Goal: Communication & Community: Answer question/provide support

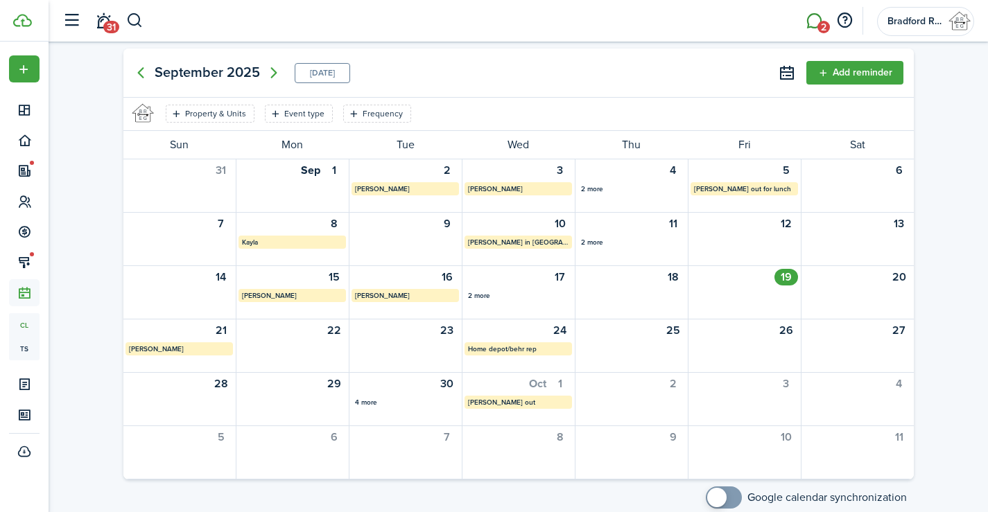
click at [815, 24] on link "2" at bounding box center [814, 20] width 26 height 35
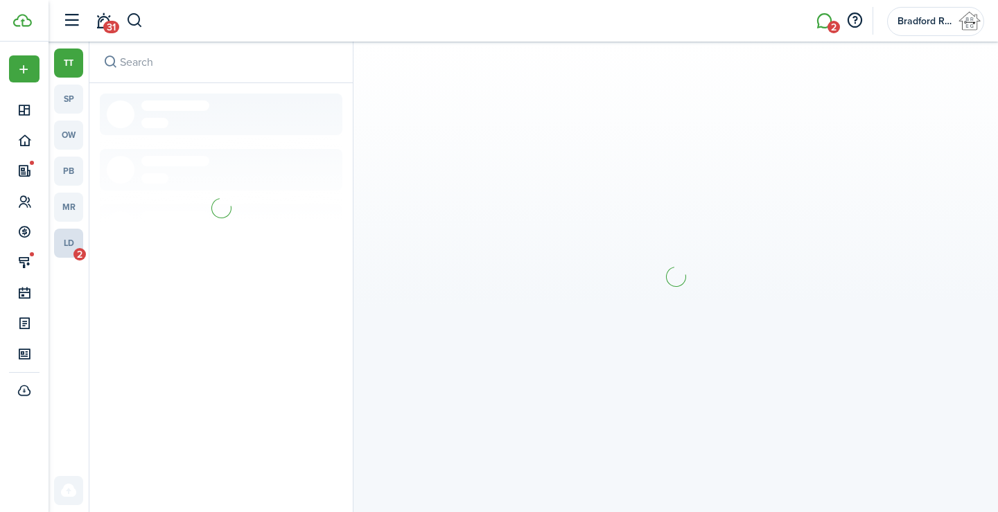
click at [72, 249] on link "ld 2" at bounding box center [68, 243] width 29 height 29
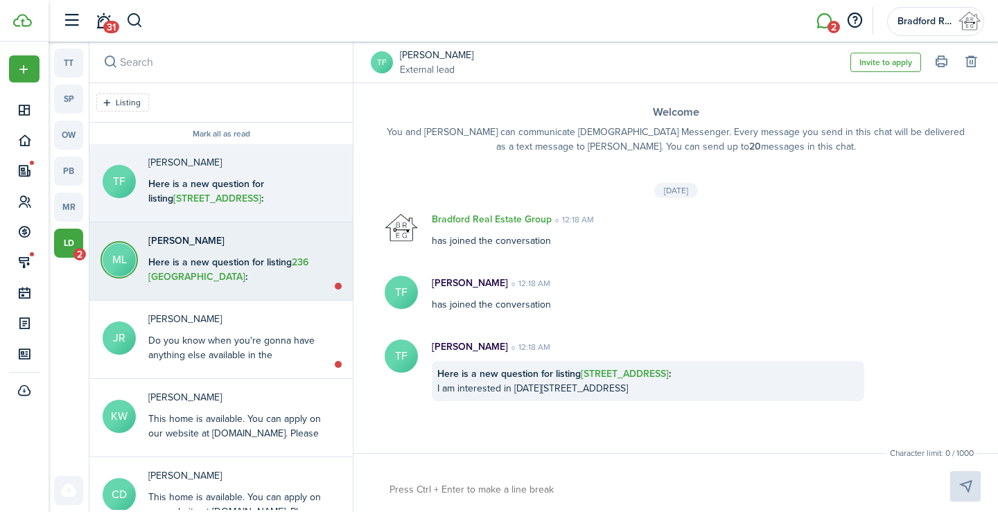
click at [263, 238] on p "[PERSON_NAME]" at bounding box center [234, 241] width 173 height 15
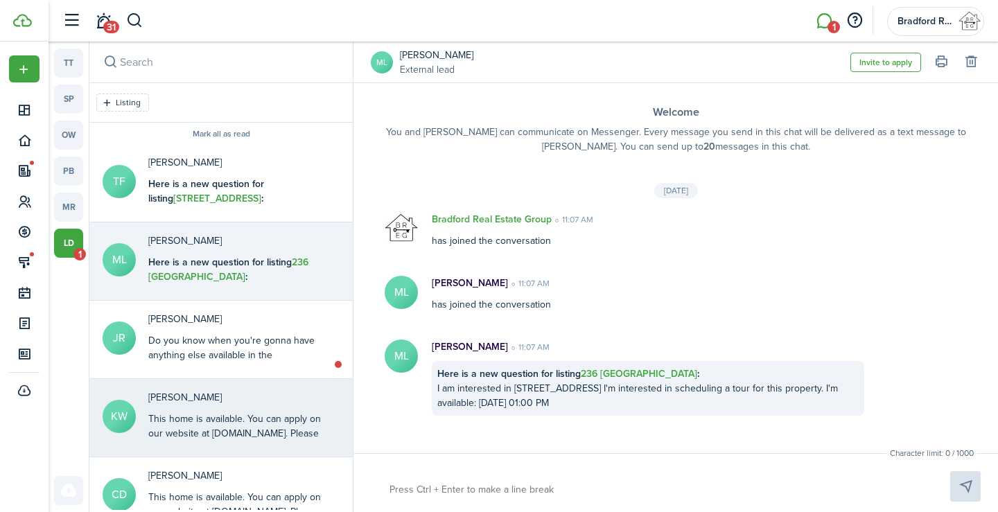
click at [238, 429] on div "This home is available. You can apply on our website at [DOMAIN_NAME]. Please c…" at bounding box center [234, 448] width 173 height 73
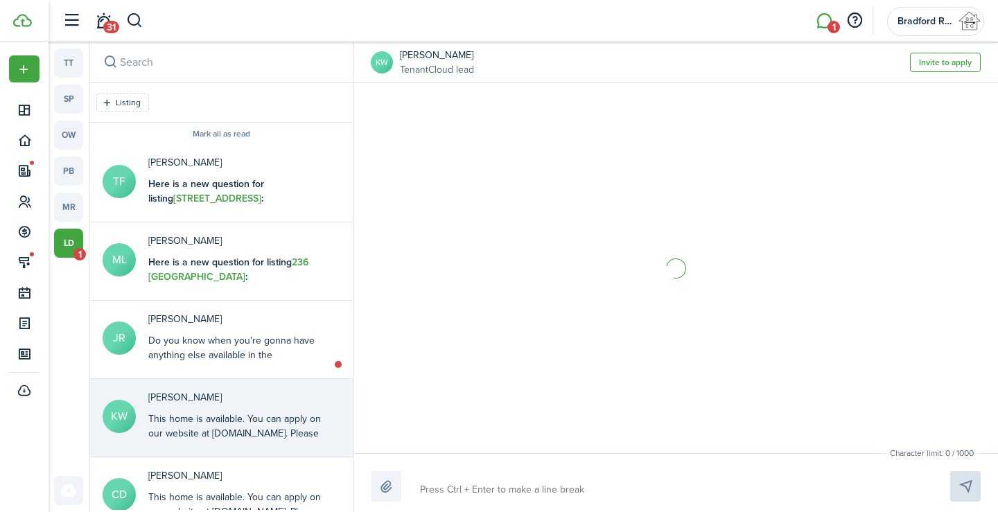
scroll to position [80, 0]
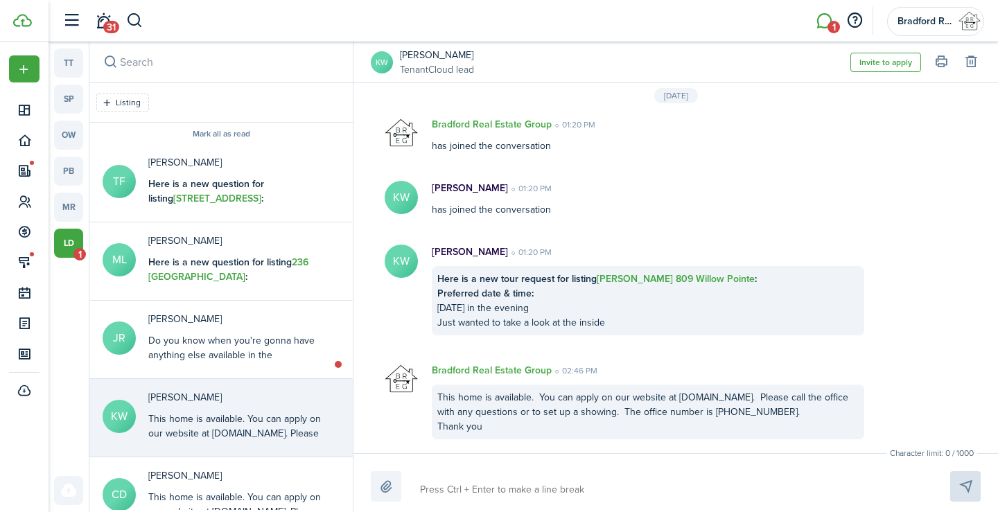
drag, startPoint x: 489, startPoint y: 426, endPoint x: 414, endPoint y: 388, distance: 84.0
click at [414, 388] on messenger-list-item-base "Bradford Real Estate Group 02:46 PM This home is available. You can apply on ou…" at bounding box center [676, 401] width 645 height 104
click at [476, 410] on div "This home is available. You can apply on our website at [DOMAIN_NAME]. Please c…" at bounding box center [648, 412] width 433 height 55
click at [492, 431] on div "This home is available. You can apply on our website at [DOMAIN_NAME]. Please c…" at bounding box center [648, 412] width 433 height 55
drag, startPoint x: 492, startPoint y: 431, endPoint x: 440, endPoint y: 401, distance: 60.3
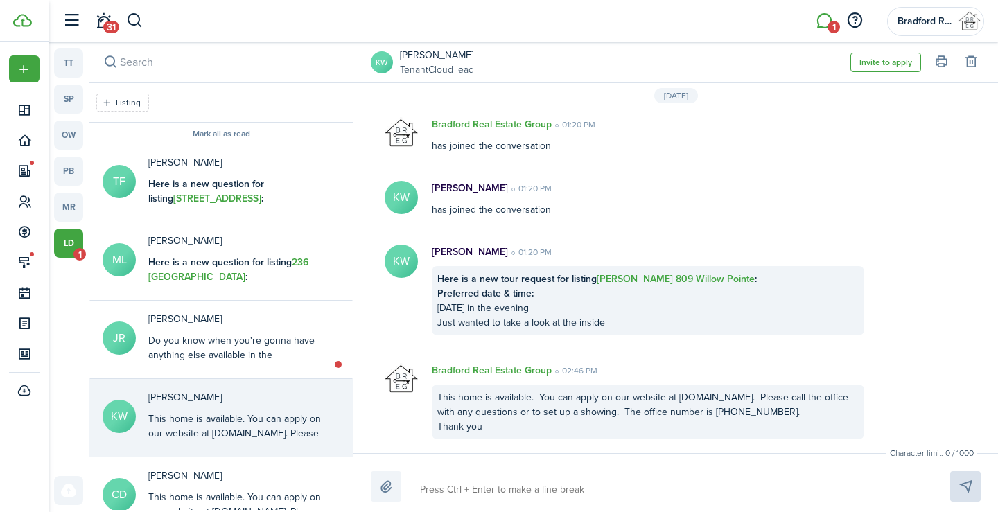
click at [440, 401] on div "This home is available. You can apply on our website at [DOMAIN_NAME]. Please c…" at bounding box center [648, 412] width 433 height 55
click at [482, 422] on button "Copy" at bounding box center [509, 425] width 121 height 24
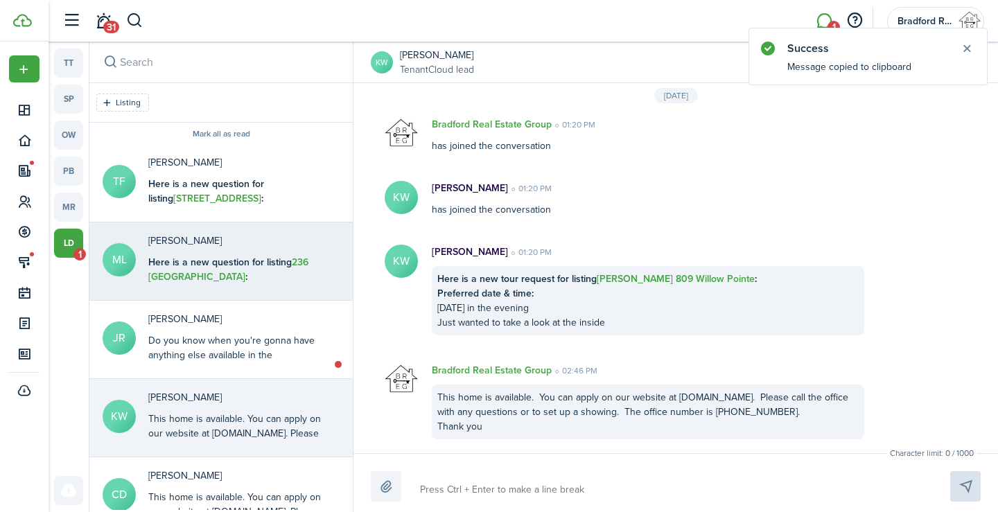
click at [295, 299] on messenger-lead-thread-item "ML [PERSON_NAME] Here is a new question for listing 236 Fairview : I am interes…" at bounding box center [220, 262] width 263 height 78
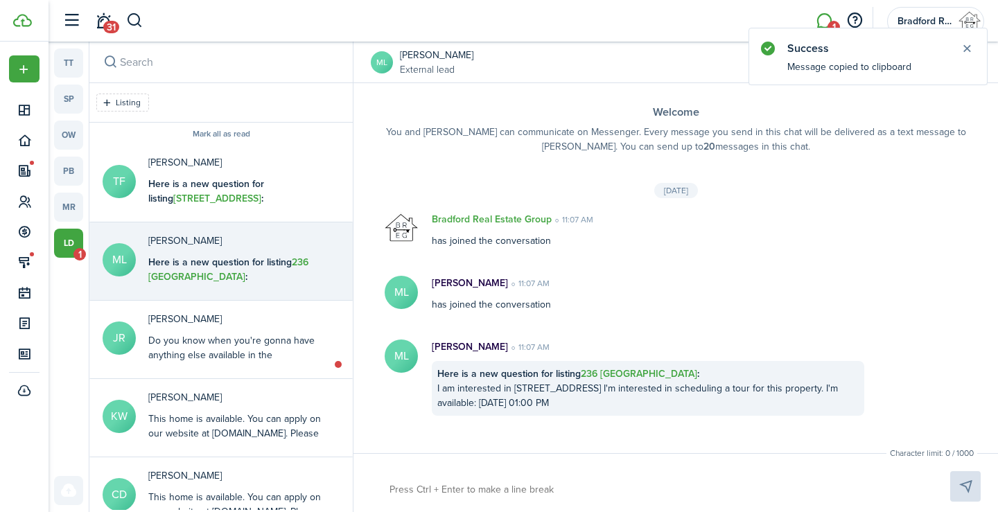
click at [482, 494] on textarea at bounding box center [654, 490] width 538 height 24
paste textarea "This home is available. You can apply on our website at [DOMAIN_NAME]. Please c…"
type textarea "This home is available. You can apply on our website at [DOMAIN_NAME]. Please c…"
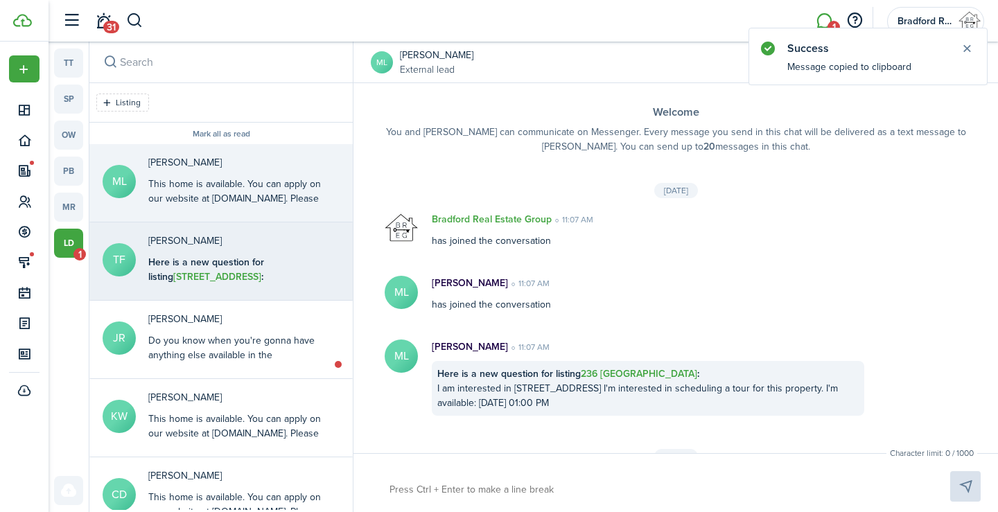
scroll to position [115, 0]
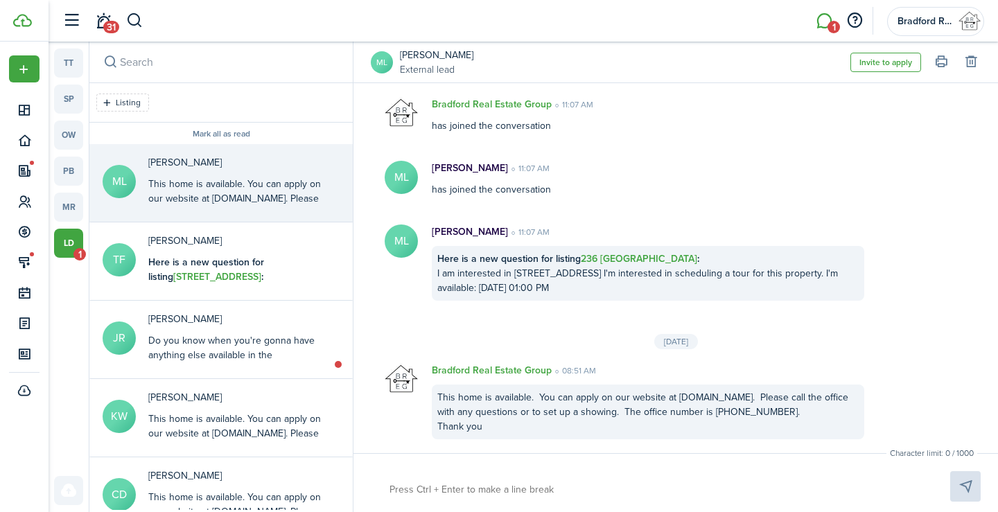
click at [197, 185] on div "This home is available. You can apply on our website at [DOMAIN_NAME]. Please c…" at bounding box center [234, 213] width 173 height 73
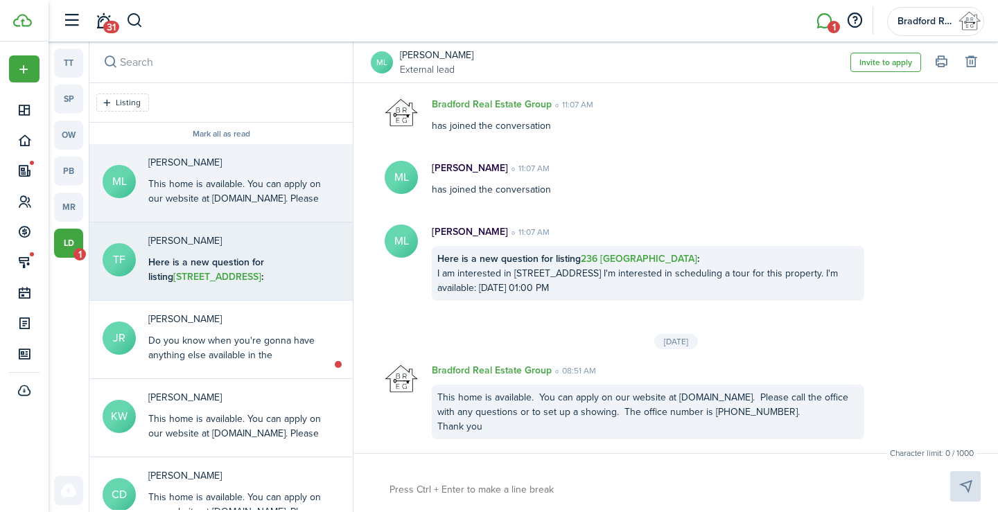
click at [218, 249] on div "[PERSON_NAME] Here is a new question for listing [STREET_ADDRESS] : I am intere…" at bounding box center [234, 260] width 173 height 53
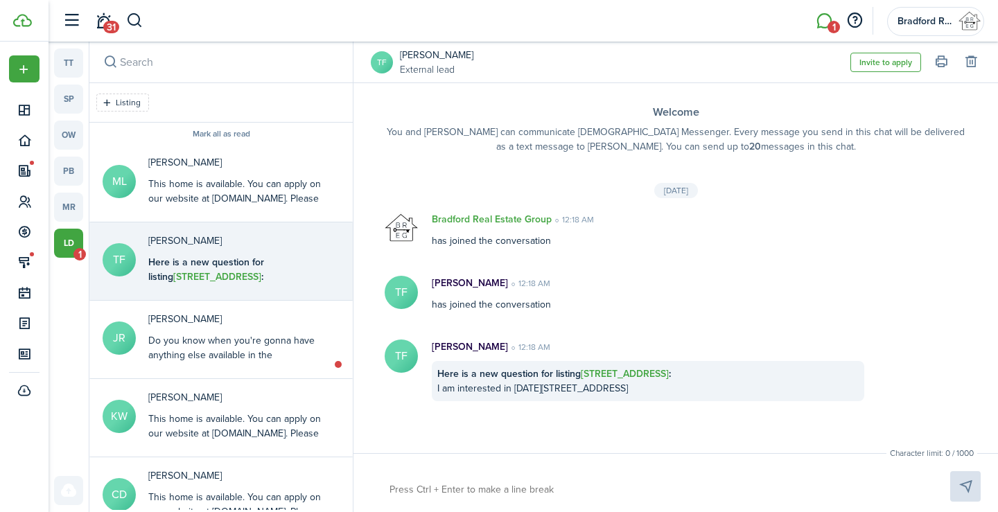
click at [483, 484] on textarea at bounding box center [654, 490] width 538 height 24
paste textarea "This home is available. You can apply on our website at [DOMAIN_NAME]. Please c…"
type textarea "This home is available. You can apply on our website at [DOMAIN_NAME]. Please c…"
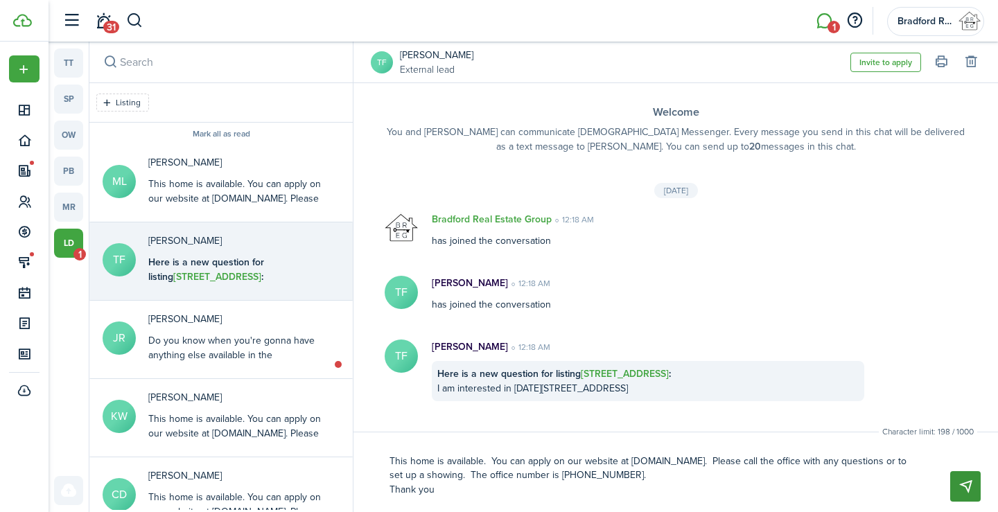
type textarea "This home is available. You can apply on our website at [DOMAIN_NAME]. Please c…"
click at [964, 490] on button "Send" at bounding box center [966, 486] width 31 height 31
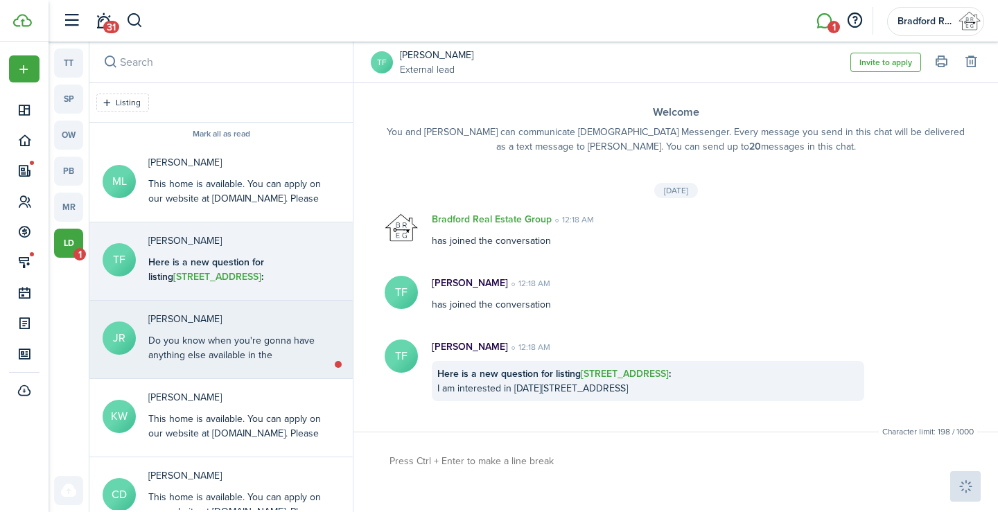
scroll to position [66, 0]
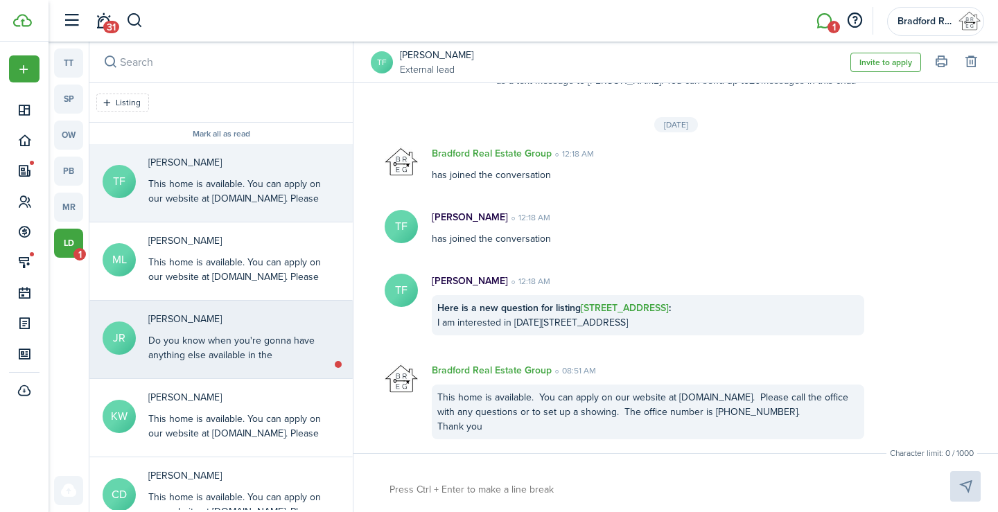
click at [214, 327] on div "[PERSON_NAME] Do you know when you're gonna have anything else available in the…" at bounding box center [234, 338] width 173 height 53
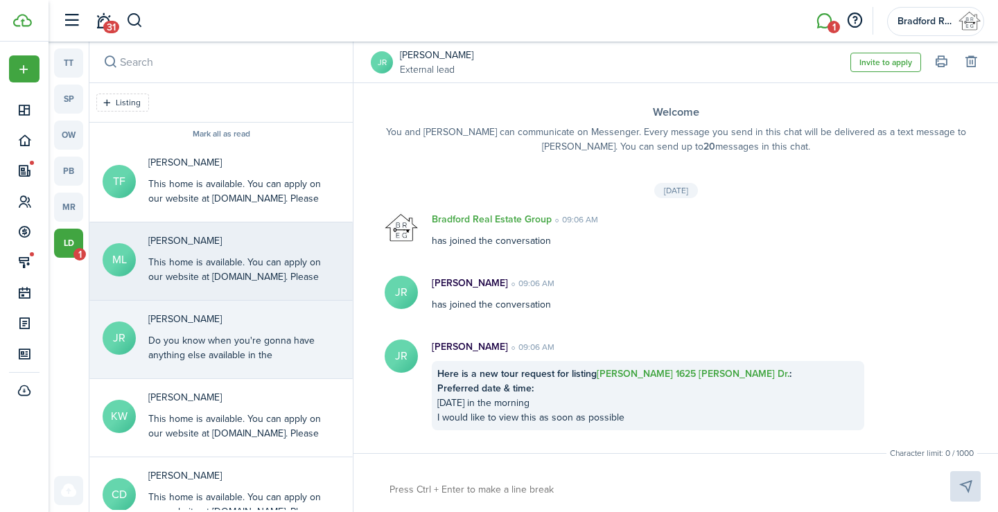
scroll to position [141, 0]
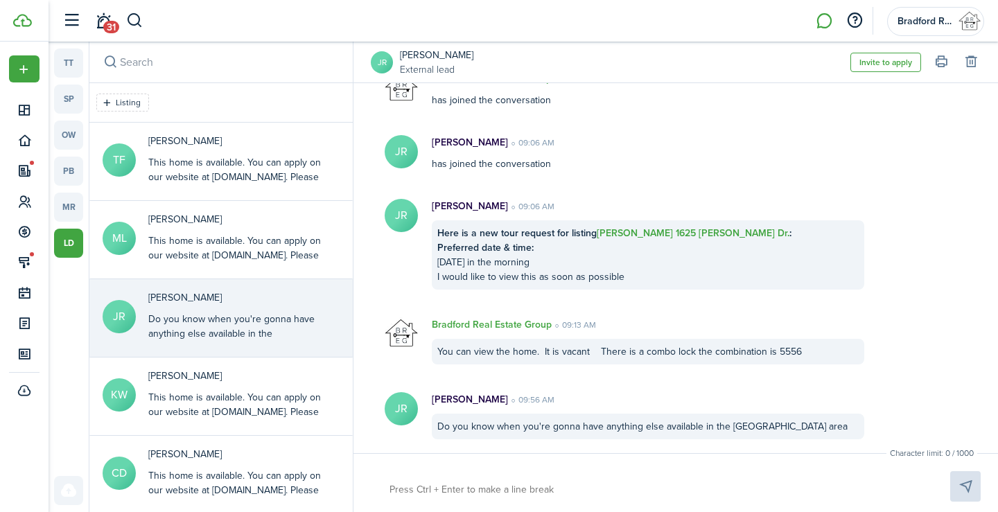
click at [570, 473] on div at bounding box center [676, 486] width 610 height 31
click at [538, 498] on textarea at bounding box center [654, 490] width 538 height 24
type textarea "W"
type textarea "We"
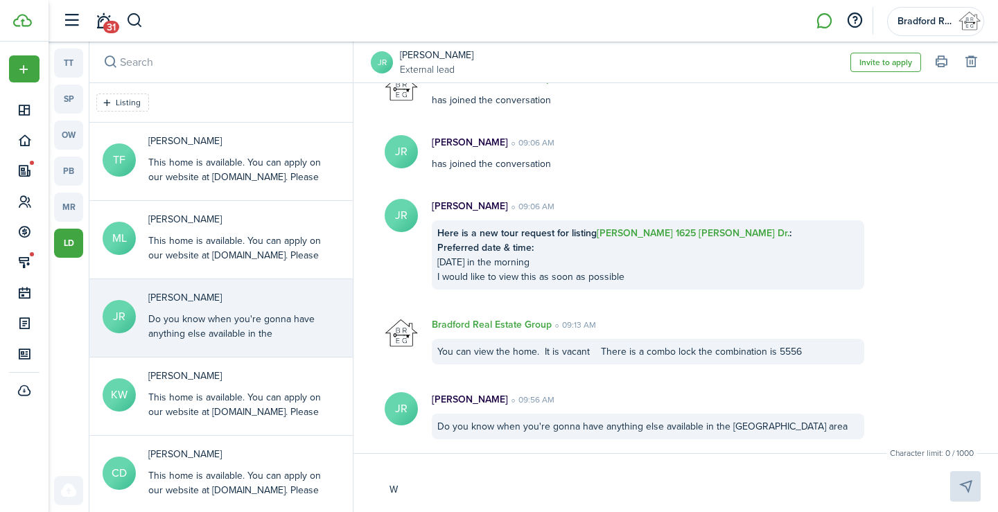
type textarea "We"
type textarea "We l"
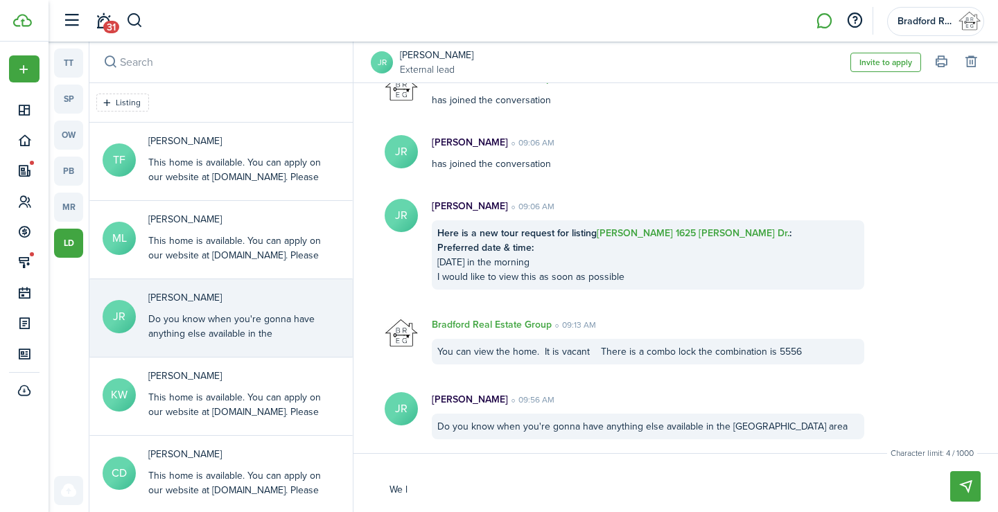
type textarea "We li"
type textarea "We lis"
type textarea "We list"
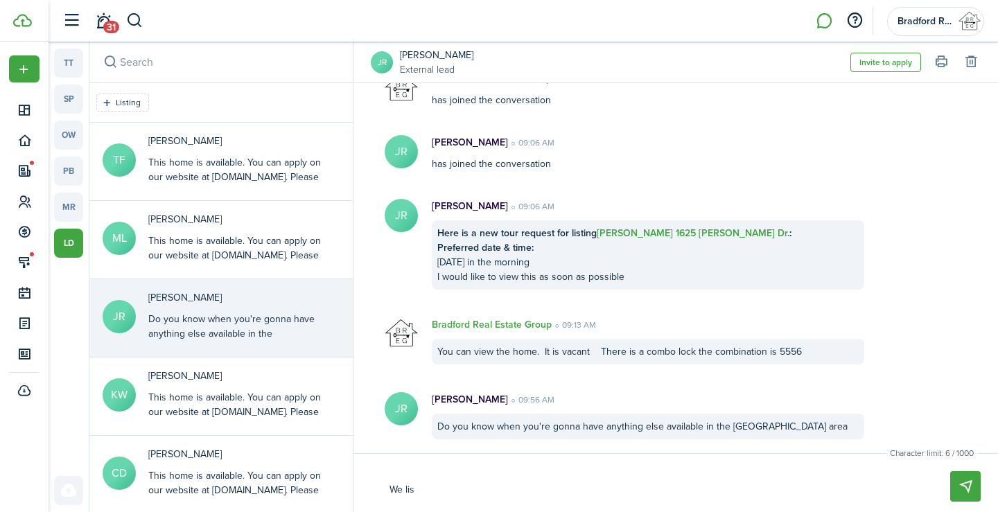
type textarea "We list"
type textarea "We list e"
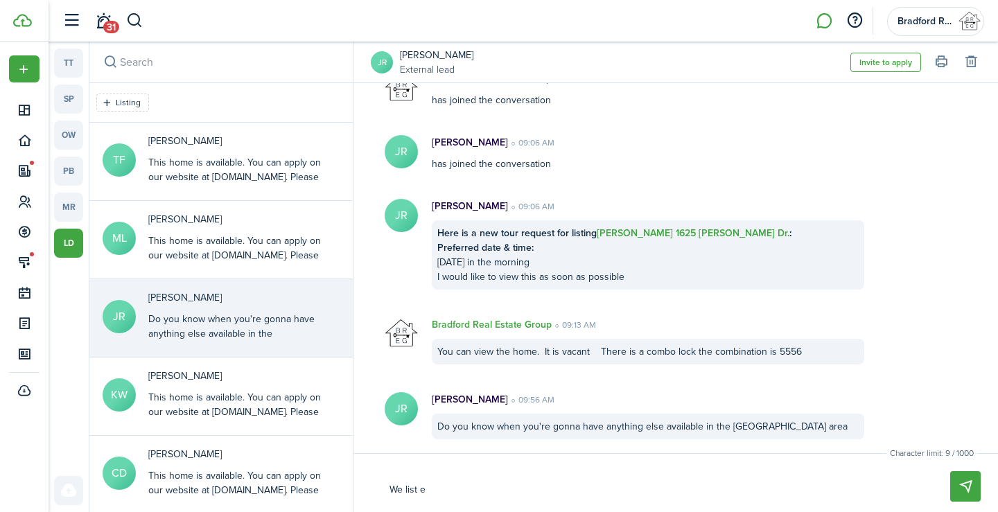
type textarea "We list ev"
type textarea "We list eve"
type textarea "We list ever"
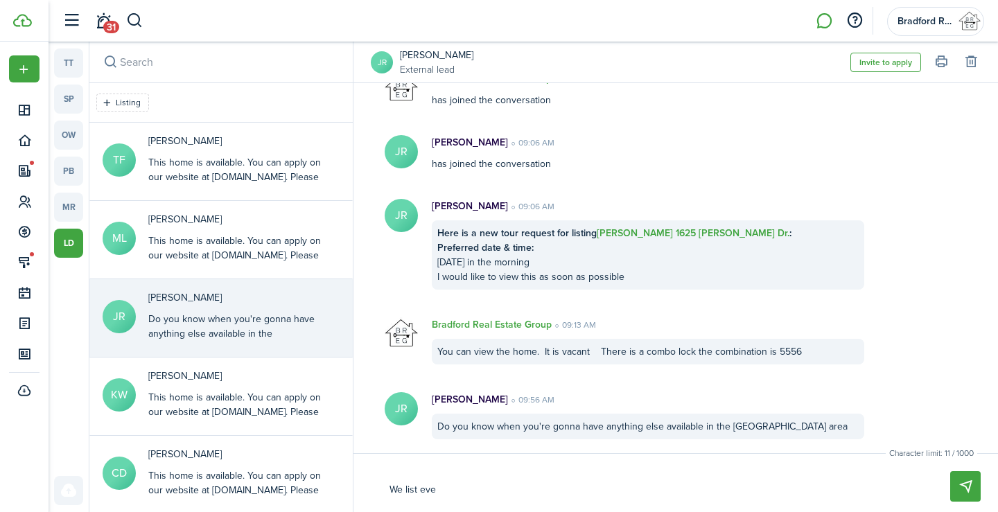
type textarea "We list ever"
type textarea "We list every"
type textarea "We list everyt"
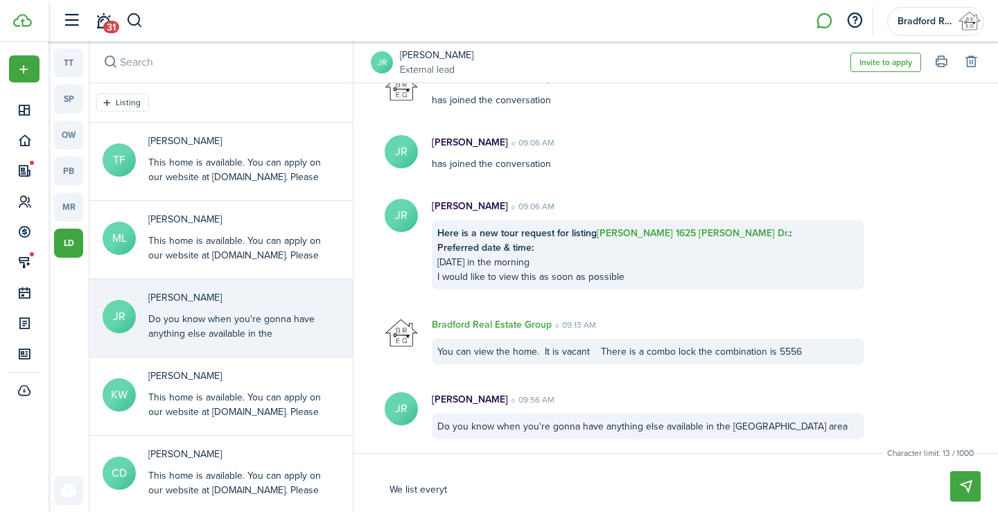
type textarea "We list everyti"
type textarea "We list everytih"
type textarea "We list everytihn"
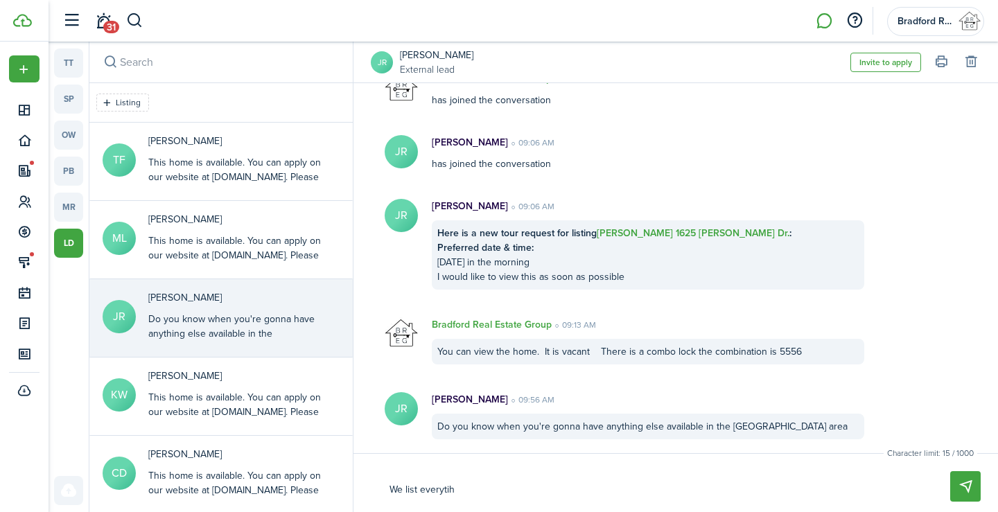
type textarea "We list everytihn"
type textarea "We list everytihng"
type textarea "We list everytihn"
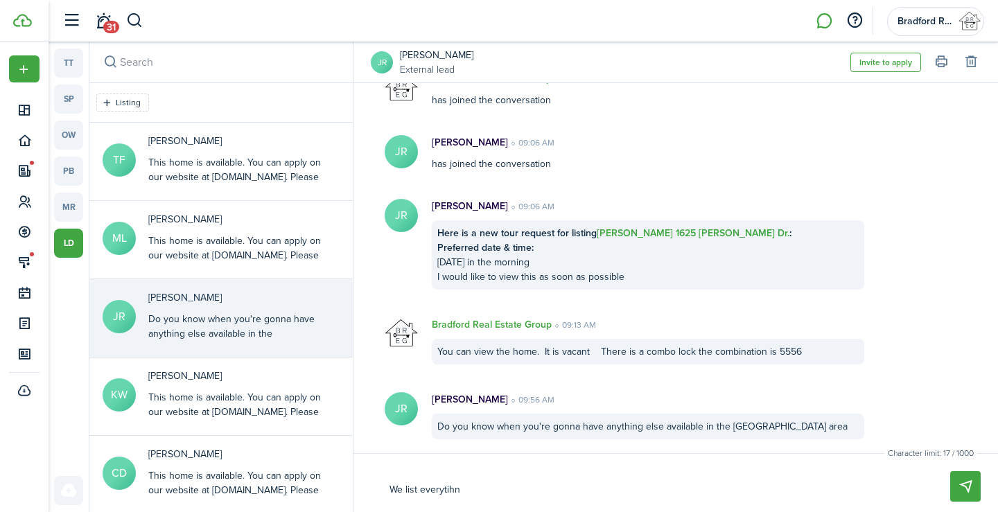
type textarea "We list everytih"
type textarea "We list everyti"
type textarea "We list everyt"
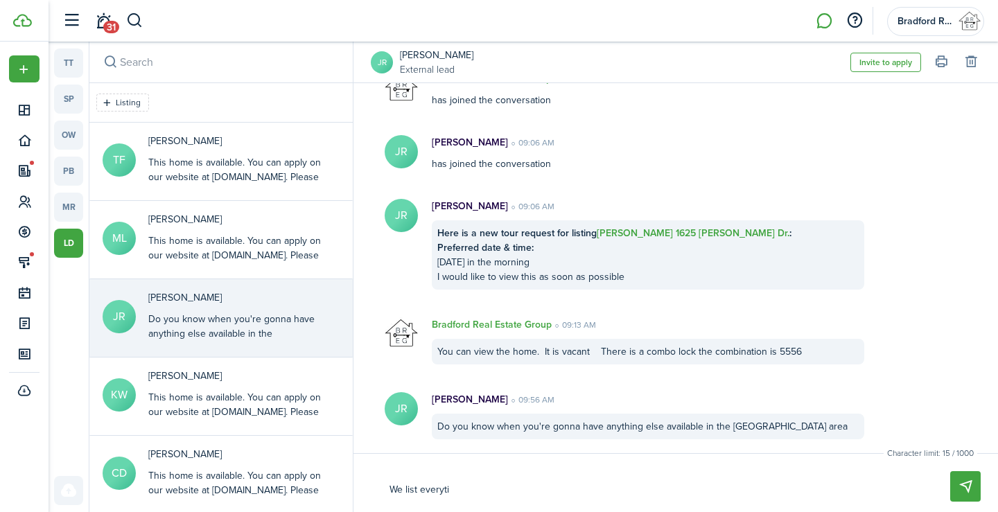
type textarea "We list everyt"
type textarea "We list everyth"
type textarea "We list everythi"
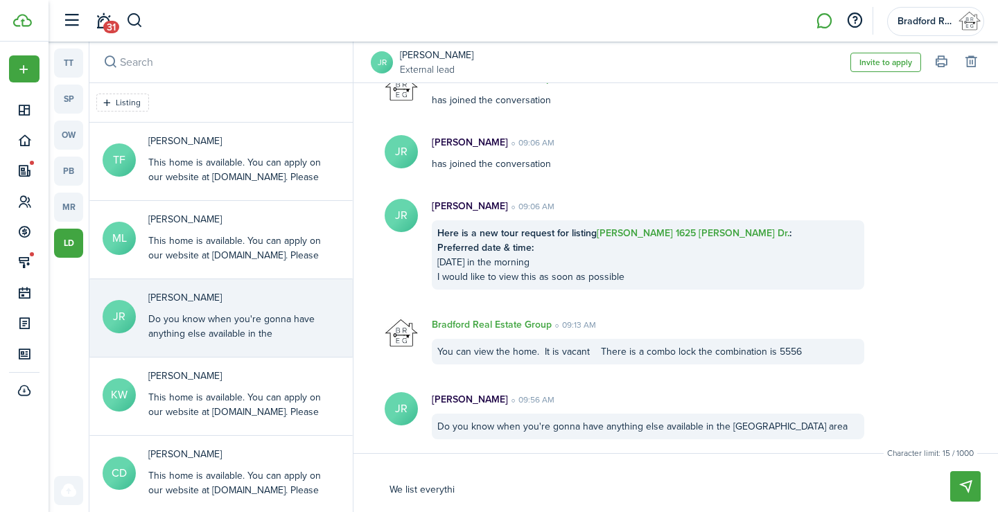
type textarea "We list everythin"
type textarea "We list everything"
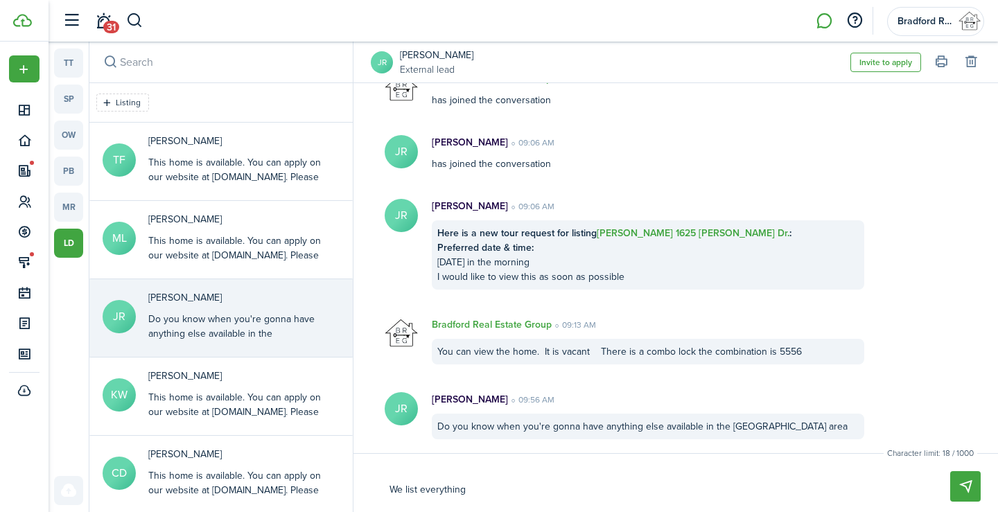
type textarea "We list everything"
type textarea "We list everything o"
type textarea "We list everything on"
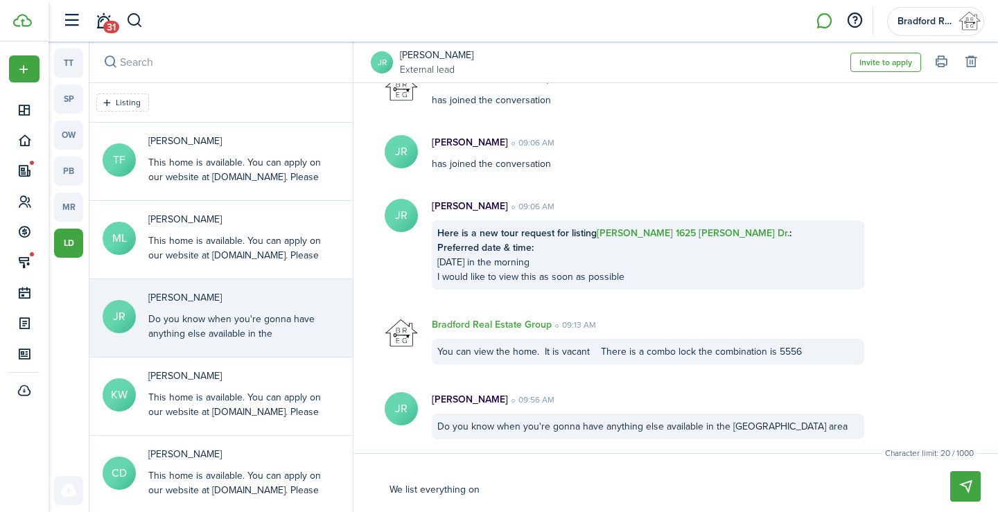
type textarea "We list everything on"
type textarea "We list everything on o"
type textarea "We list everything on ou"
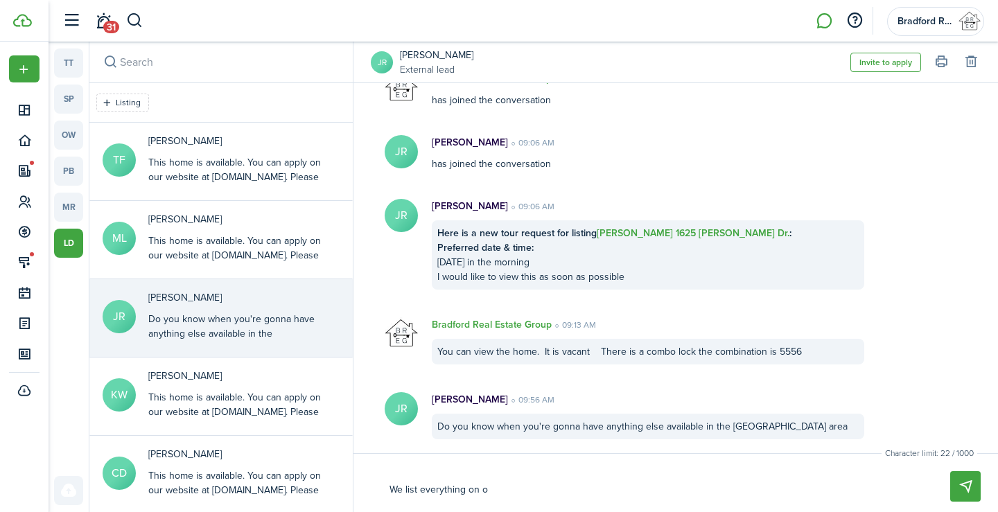
type textarea "We list everything on ou"
type textarea "We list everything on our"
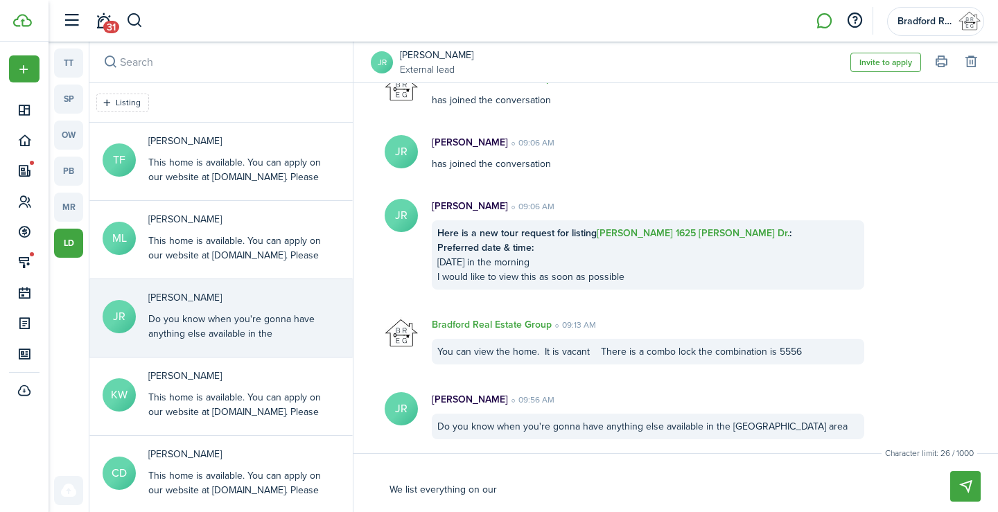
type textarea "We list everything on our w"
type textarea "We list everything on our we"
type textarea "We list everything on our web"
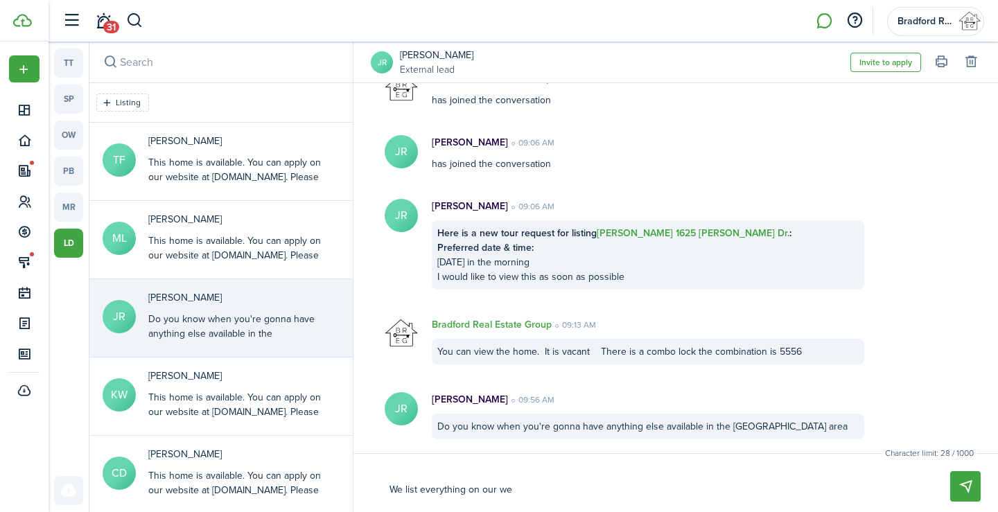
type textarea "We list everything on our web"
type textarea "We list everything on our webs"
type textarea "We list everything on our websi"
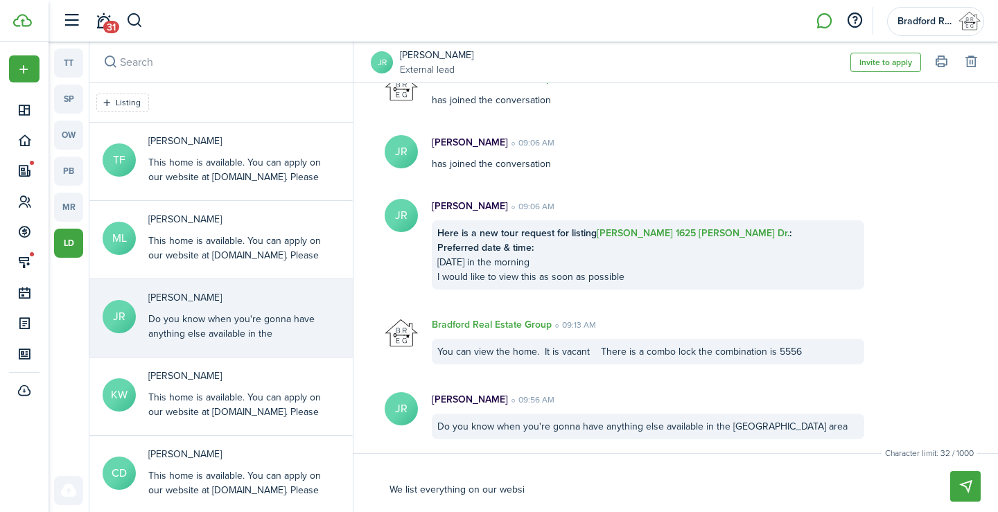
type textarea "We list everything on our websit"
type textarea "We list everything on our website"
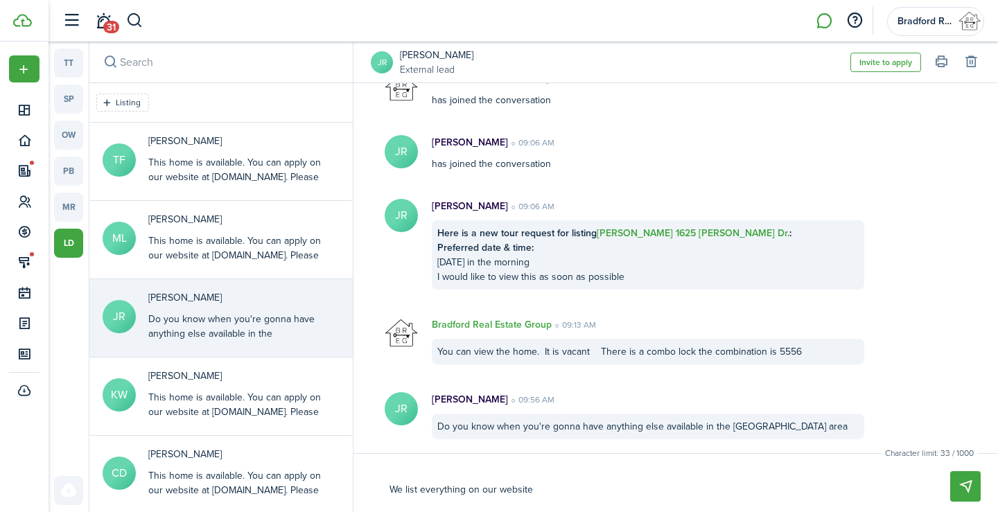
type textarea "We list everything on our website"
type textarea "We list everything on our website a"
type textarea "We list everything on our website as"
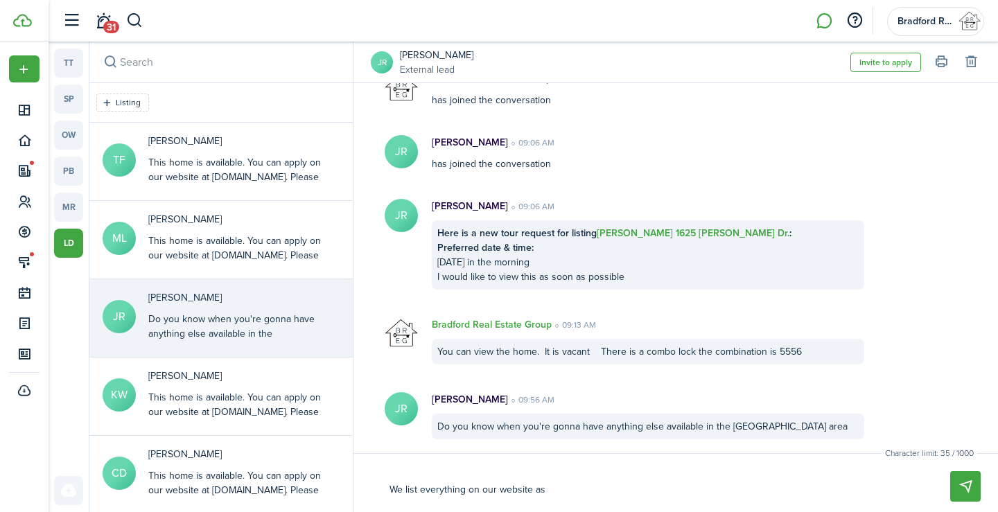
type textarea "We list everything on our website as"
type textarea "We list everything on our website as s"
type textarea "We list everything on our website as so"
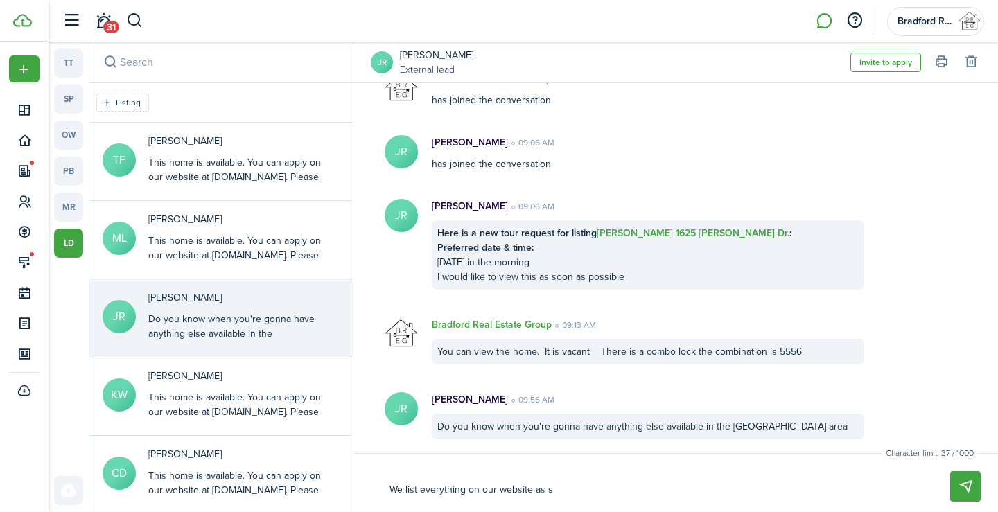
type textarea "We list everything on our website as so"
type textarea "We list everything on our website as soo"
type textarea "We list everything on our website as soon"
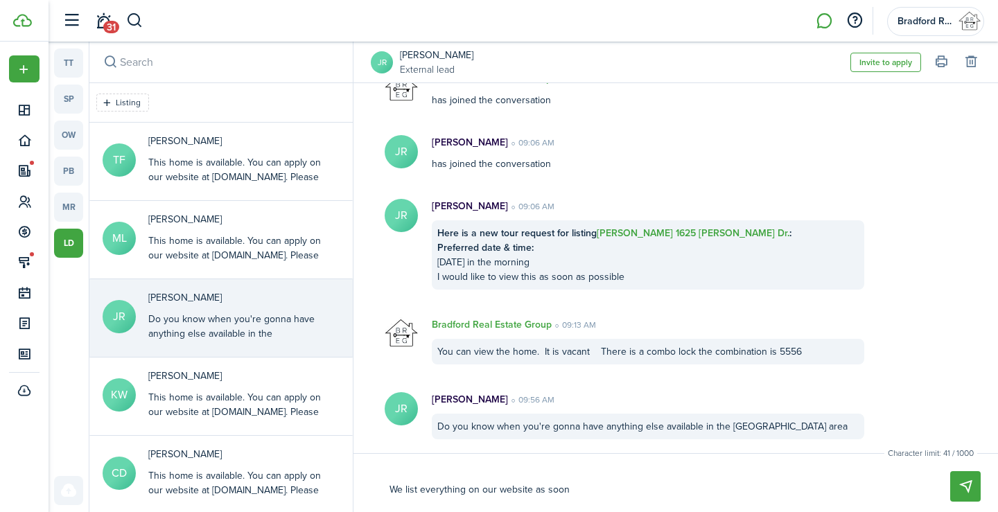
type textarea "We list everything on our website as soon"
type textarea "We list everything on our website as soon a"
type textarea "We list everything on our website as soon as"
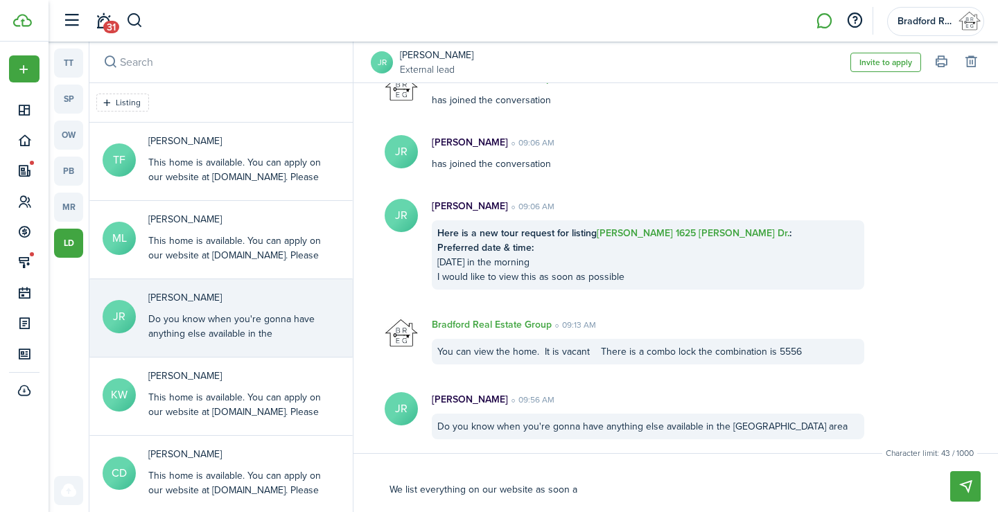
type textarea "We list everything on our website as soon as"
type textarea "We list everything on our website as soon as i"
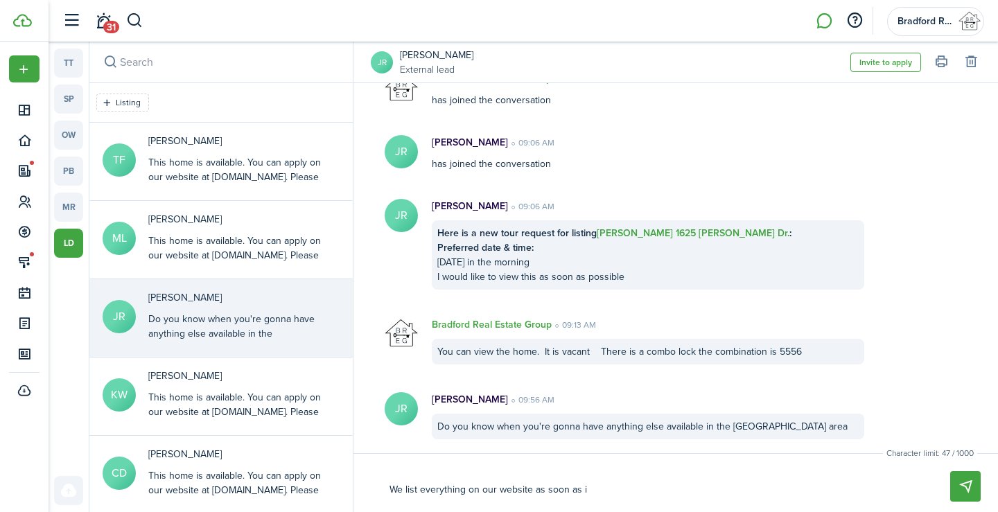
type textarea "We list everything on our website as soon as it"
type textarea "We list everything on our website as soon as it c"
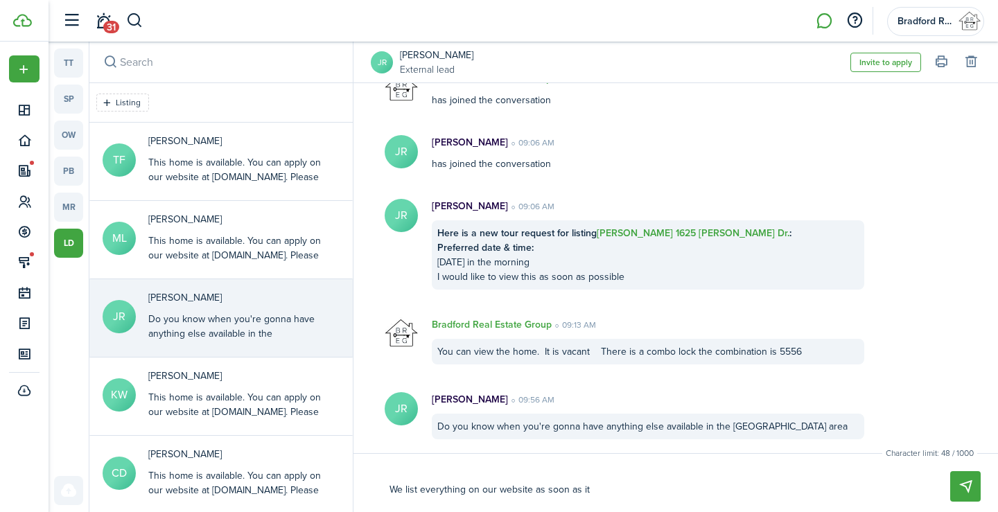
type textarea "We list everything on our website as soon as it c"
type textarea "We list everything on our website as soon as it co"
type textarea "We list everything on our website as soon as it com"
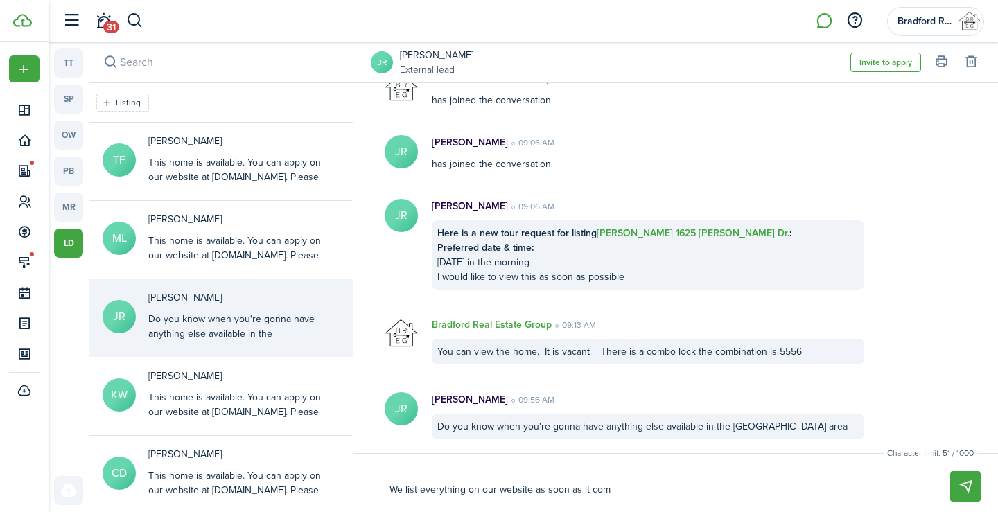
type textarea "We list everything on our website as soon as it come"
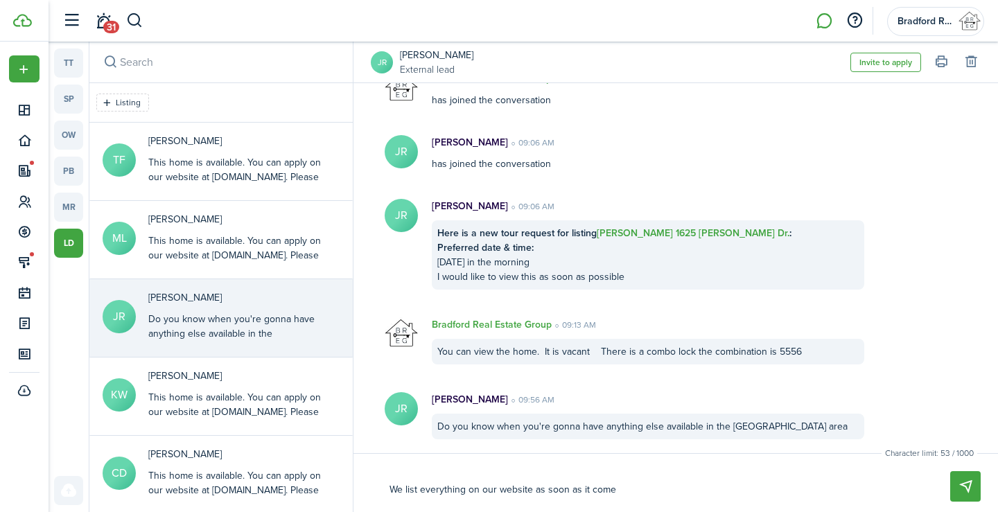
type textarea "We list everything on our website as soon as it come"
type textarea "We list everything on our website as soon as it comee"
type textarea "We list everything on our website as soon as it come"
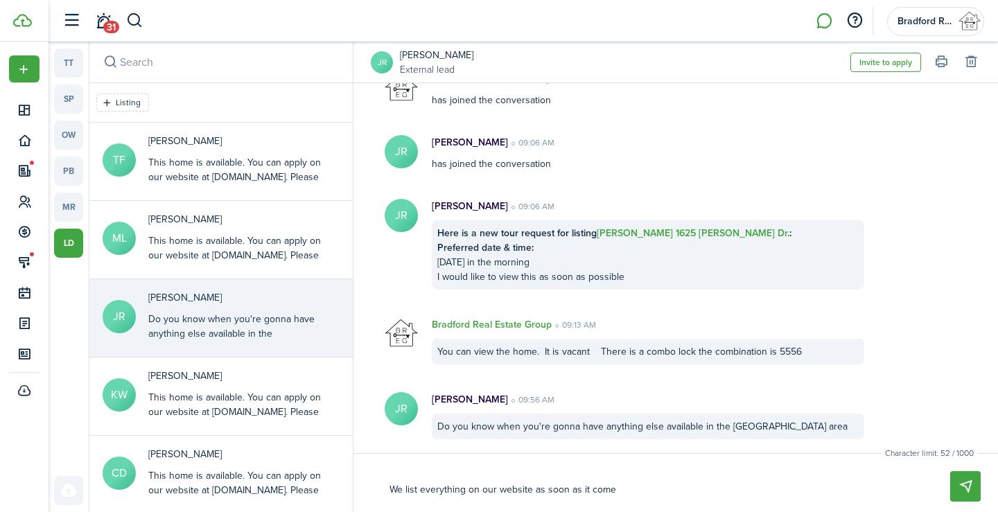
type textarea "We list everything on our website as soon as it comes"
type textarea "We list everything on our website as soon as it comes a"
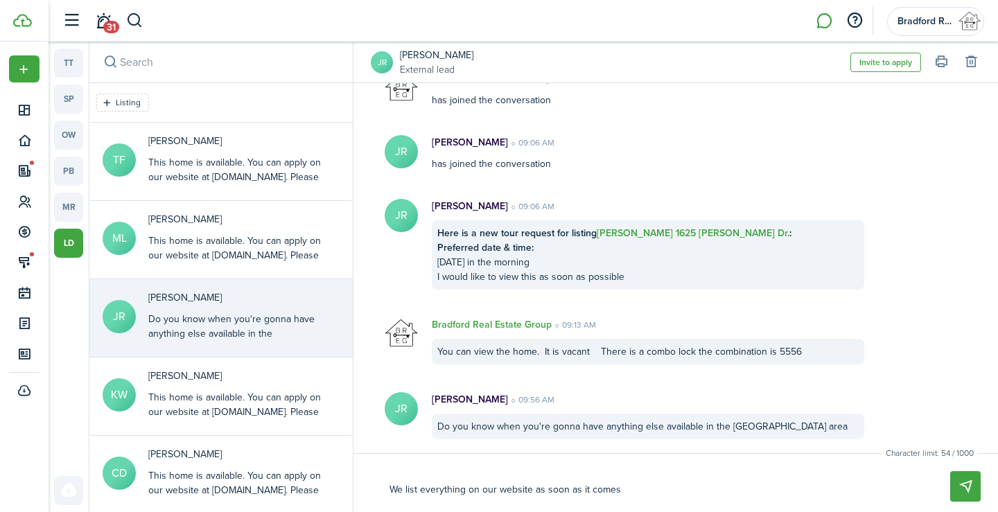
type textarea "We list everything on our website as soon as it comes a"
type textarea "We list everything on our website as soon as it comes ag"
type textarea "We list everything on our website as soon as it comes aga"
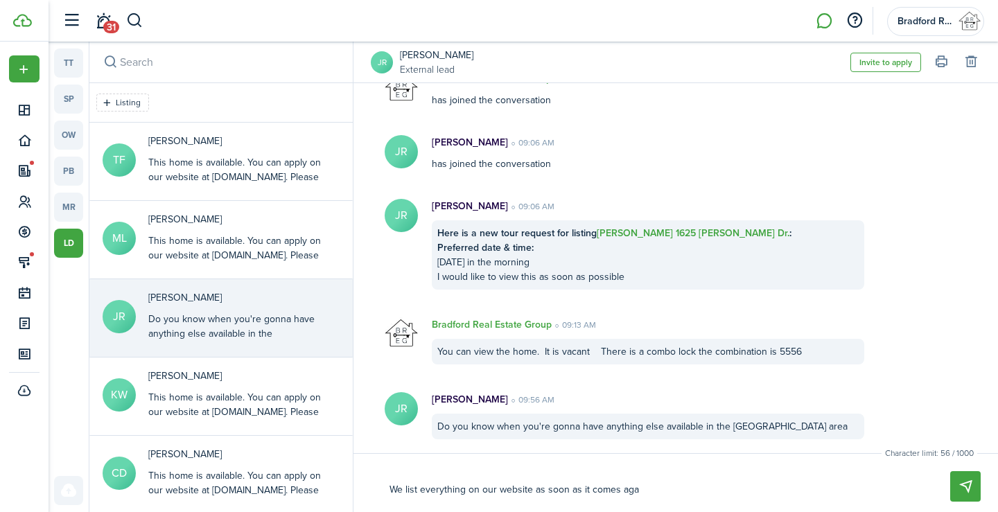
type textarea "We list everything on our website as soon as it comes agav"
type textarea "We list everything on our website as soon as it comes aga"
type textarea "We list everything on our website as soon as it comes ag"
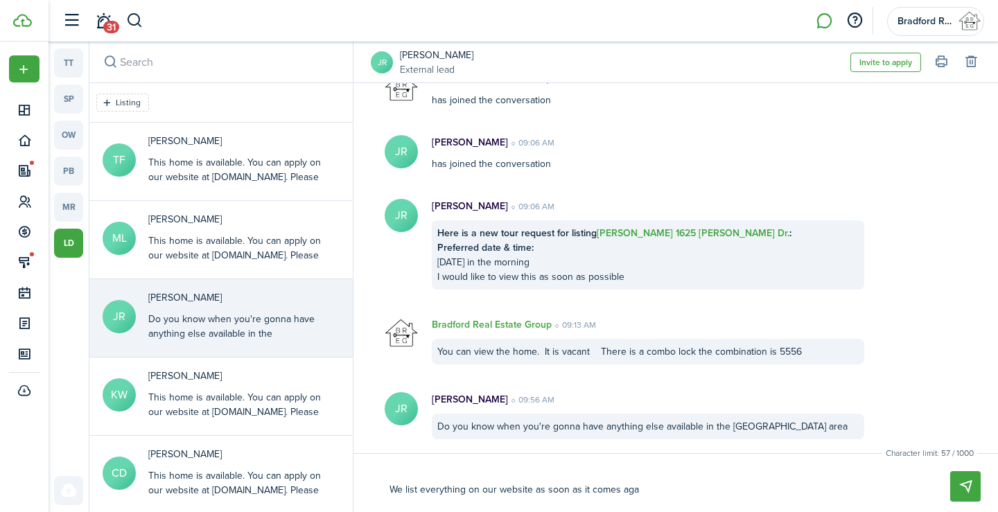
type textarea "We list everything on our website as soon as it comes ag"
type textarea "We list everything on our website as soon as it comes a"
type textarea "We list everything on our website as soon as it comes av"
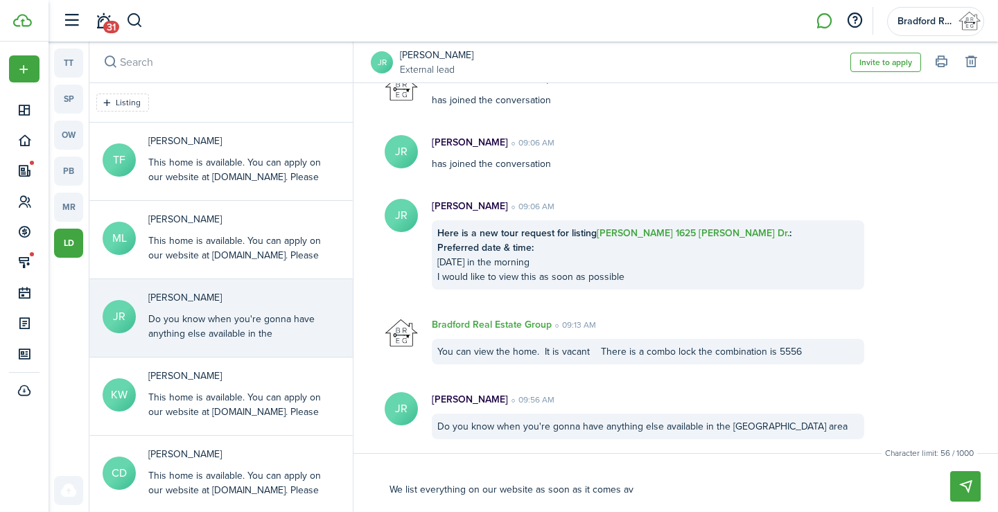
type textarea "We list everything on our website as soon as it comes ava"
type textarea "We list everything on our website as soon as it comes avai"
type textarea "We list everything on our website as soon as it comes avail"
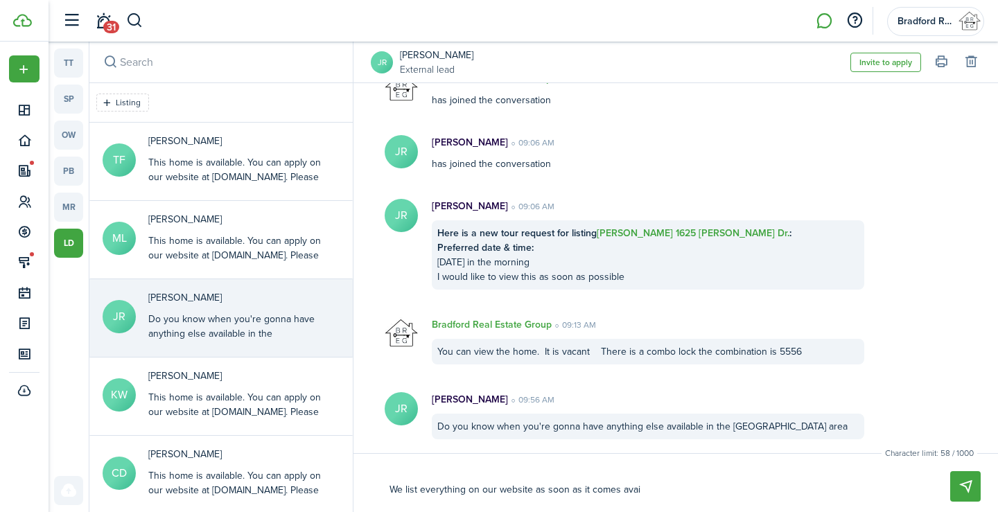
type textarea "We list everything on our website as soon as it comes avail"
type textarea "We list everything on our website as soon as it comes availa"
type textarea "We list everything on our website as soon as it comes availab"
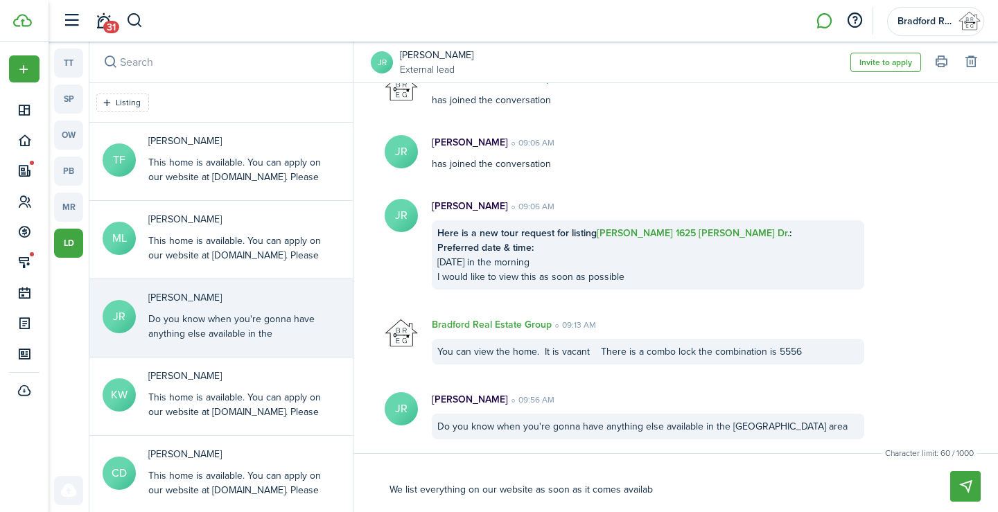
type textarea "We list everything on our website as soon as it comes availabl"
type textarea "We list everything on our website as soon as it comes available"
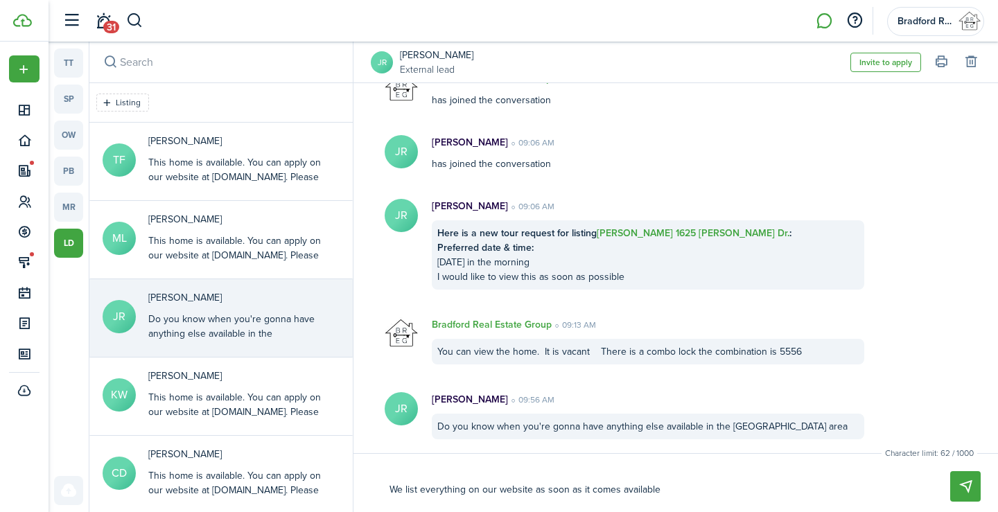
type textarea "We list everything on our website as soon as it comes available"
type textarea "We list everything on our website as soon as it comes available."
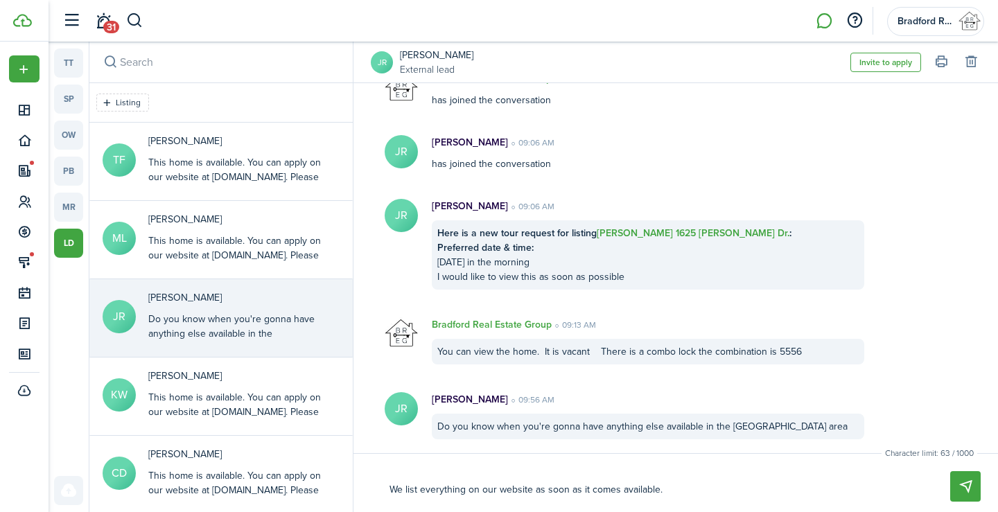
type textarea "We list everything on our website as soon as it comes available."
type textarea "We list everything on our website as soon as it comes available. w"
type textarea "We list everything on our website as soon as it comes available. ww"
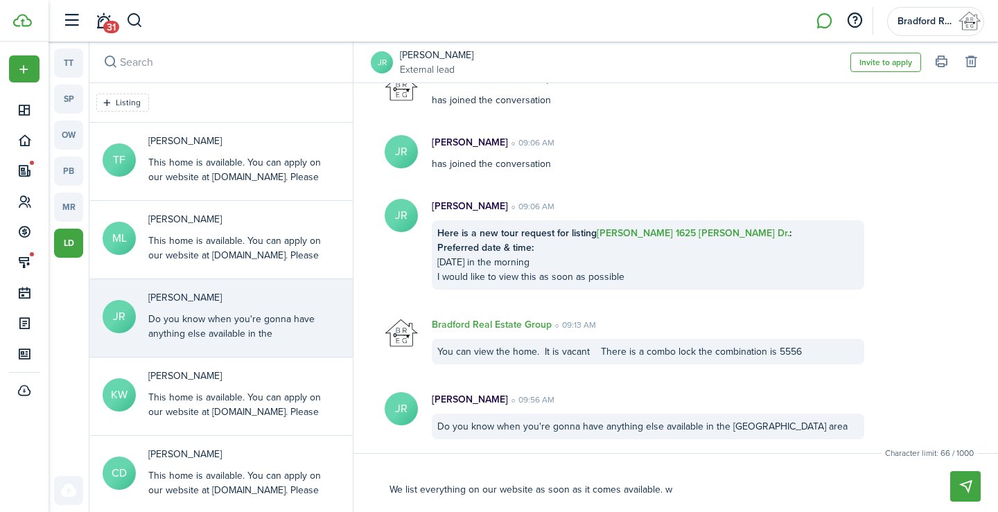
type textarea "We list everything on our website as soon as it comes available. ww"
type textarea "We list everything on our website as soon as it comes available. www"
type textarea "We list everything on our website as soon as it comes available. www."
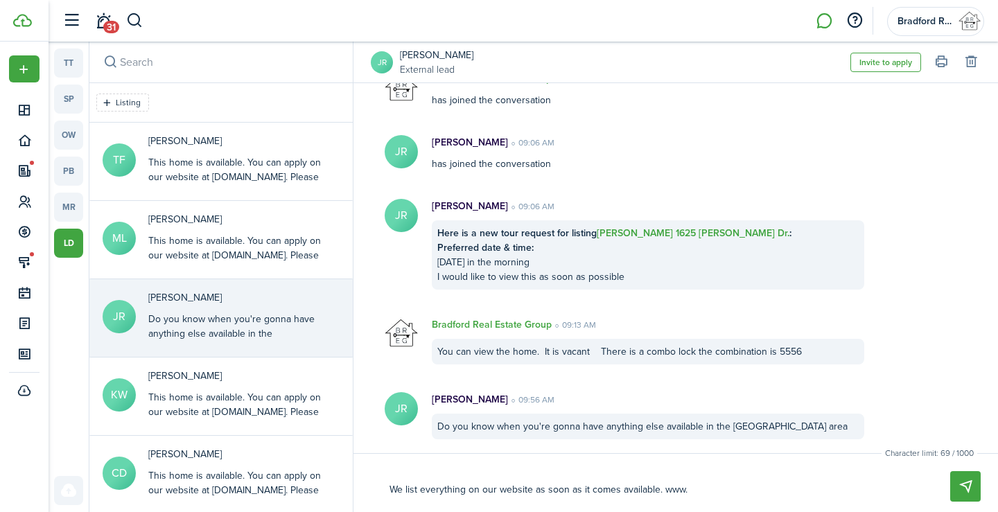
type textarea "We list everything on our website as soon as it comes available. www.b"
type textarea "We list everything on our website as soon as it comes available. [DOMAIN_NAME]"
type textarea "We list everything on our website as soon as it comes available. www.bra"
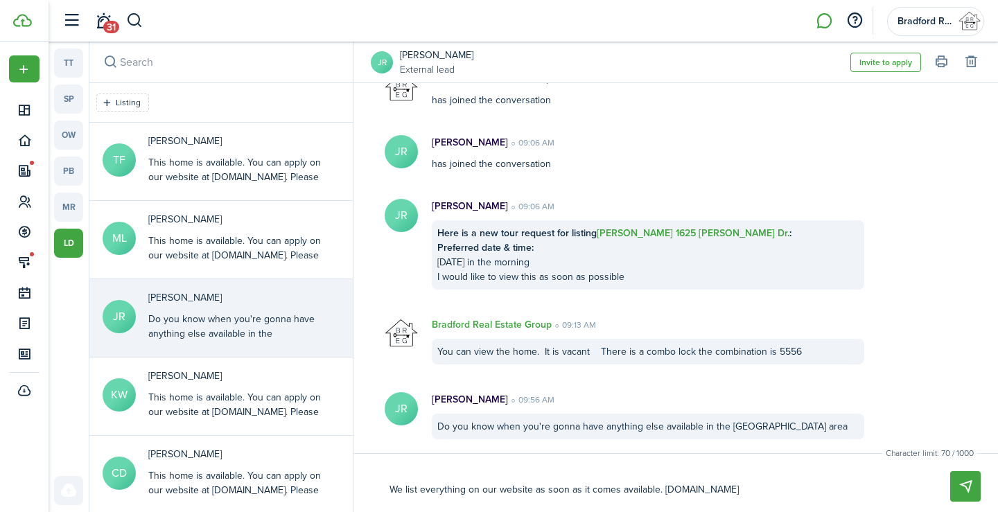
type textarea "We list everything on our website as soon as it comes available. www.bra"
type textarea "We list everything on our website as soon as it comes available. www.[PERSON_NA…"
type textarea "We list everything on our website as soon as it comes available. www.bradf"
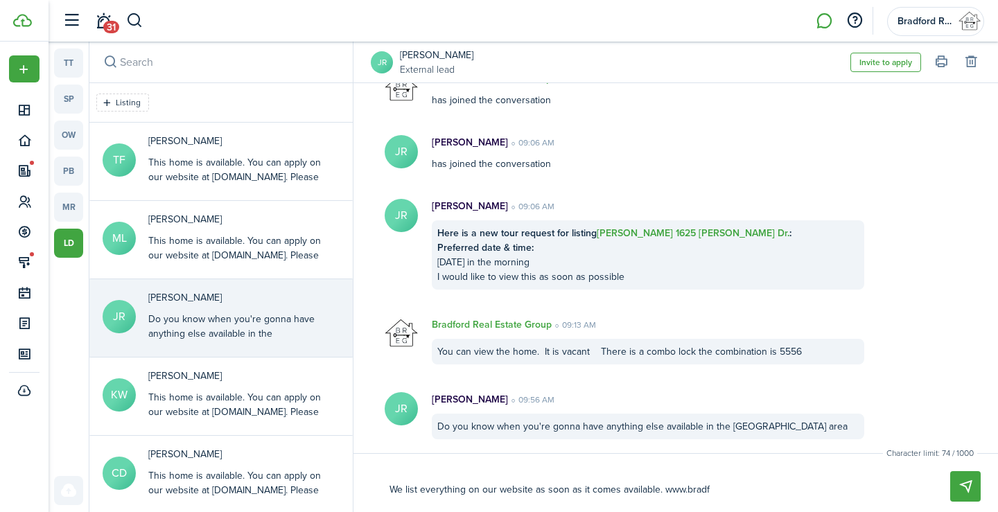
type textarea "We list everything on our website as soon as it comes available. www.bradfo"
type textarea "We list everything on our website as soon as it comes available. www.bradfor"
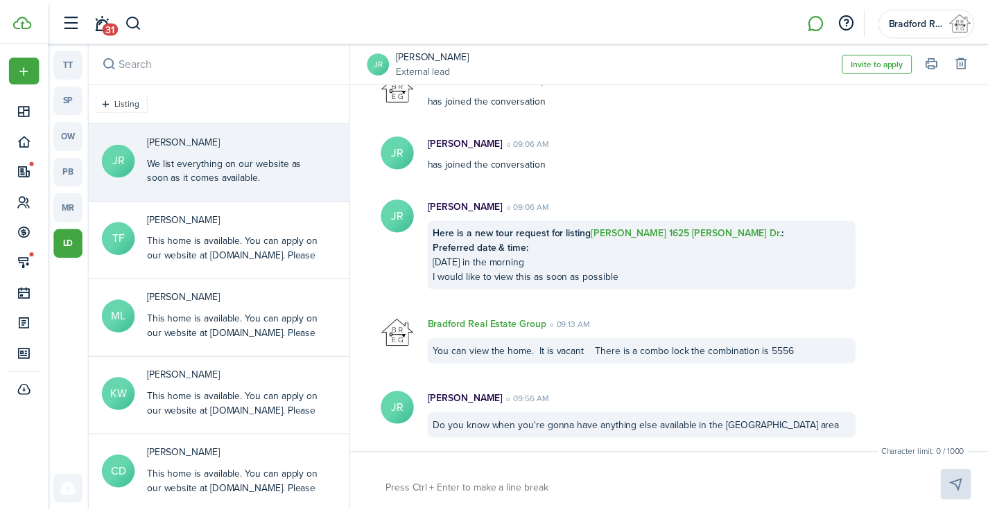
scroll to position [265, 0]
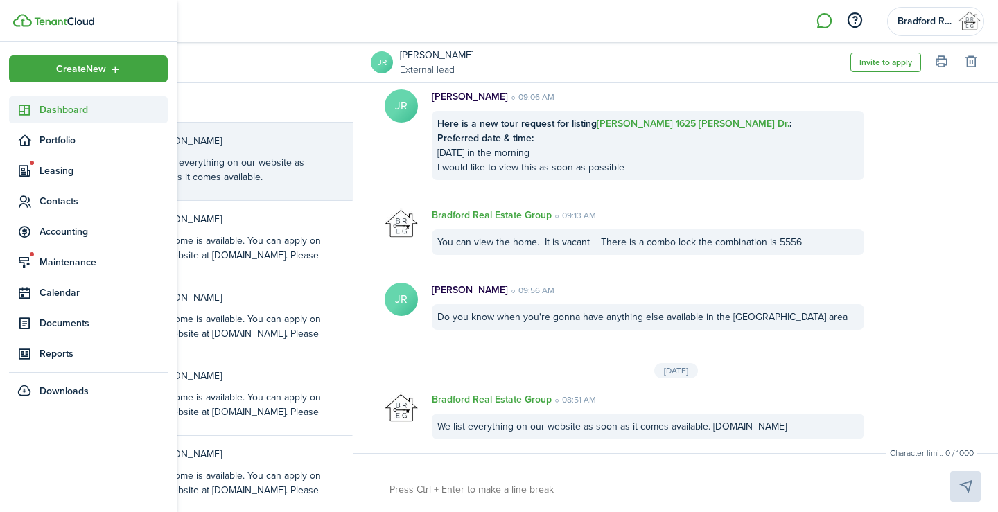
click at [32, 107] on sidebar-link-icon at bounding box center [24, 110] width 31 height 15
